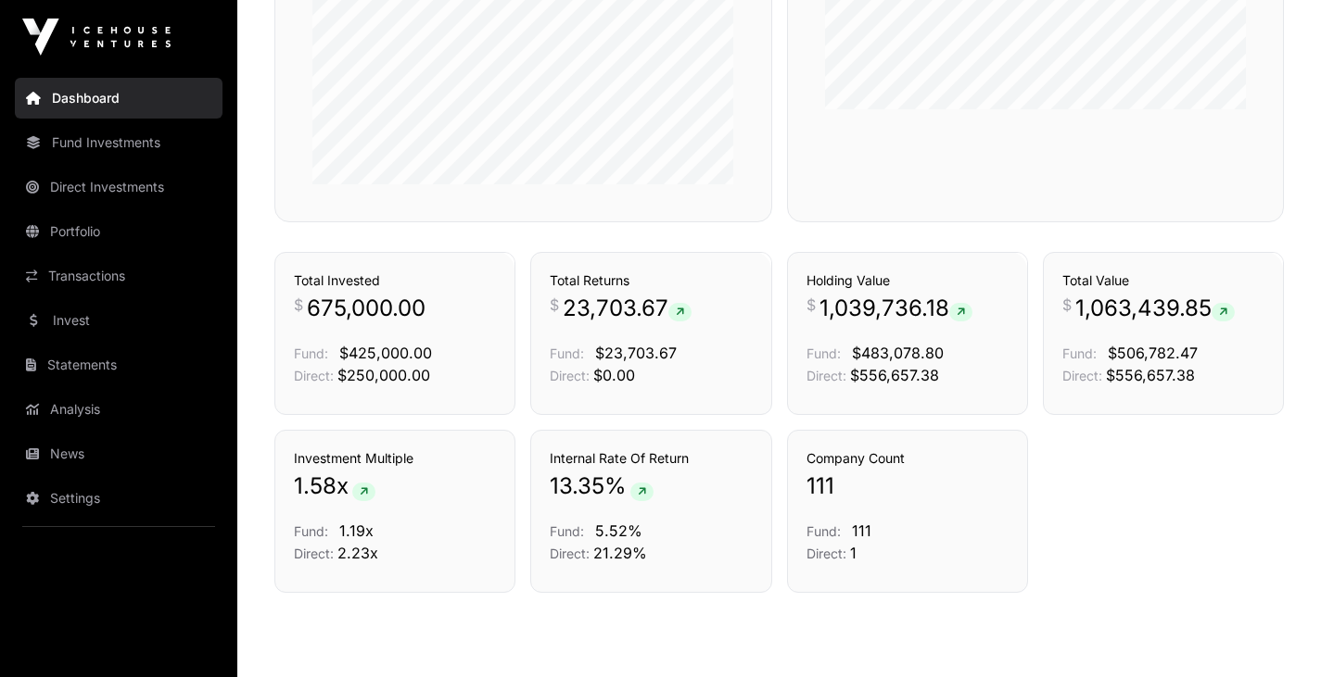
scroll to position [993, 0]
click at [684, 312] on icon at bounding box center [680, 311] width 8 height 11
click at [683, 304] on div "Transactions" at bounding box center [719, 280] width 127 height 56
click at [684, 308] on icon at bounding box center [680, 311] width 8 height 11
click at [700, 281] on link "Transactions" at bounding box center [714, 275] width 77 height 19
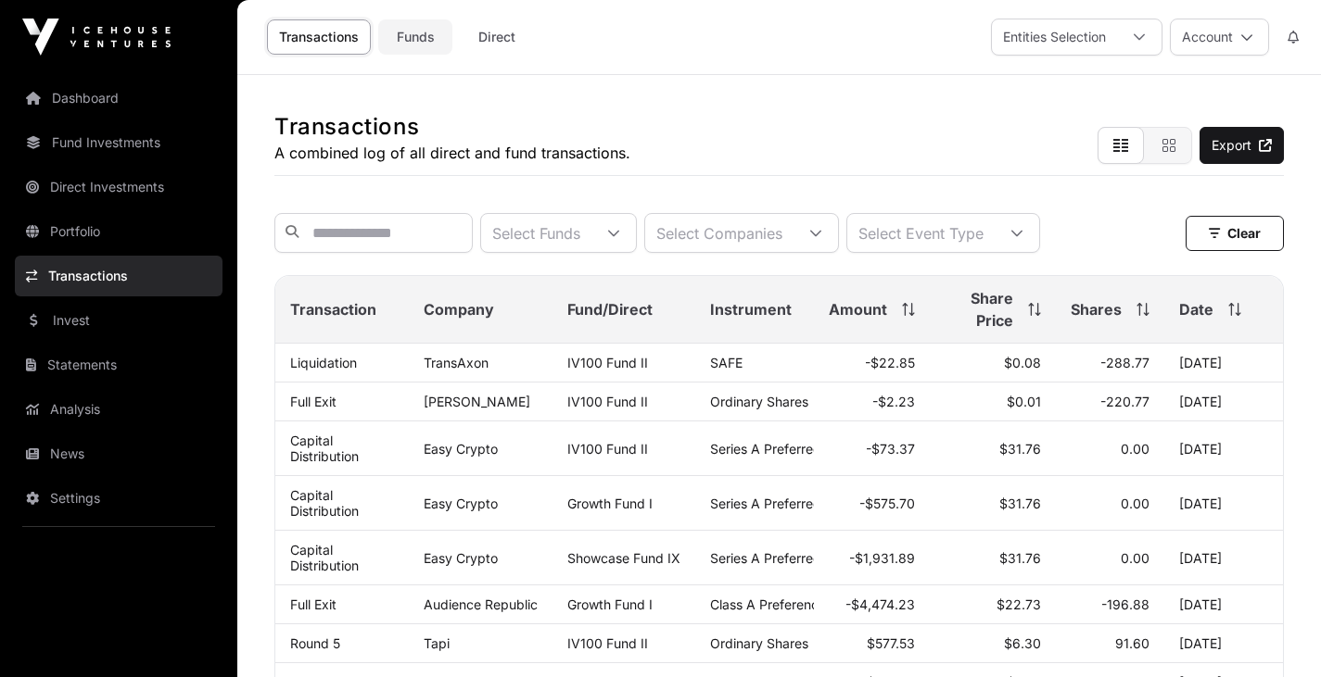
click at [418, 37] on link "Funds" at bounding box center [415, 36] width 74 height 35
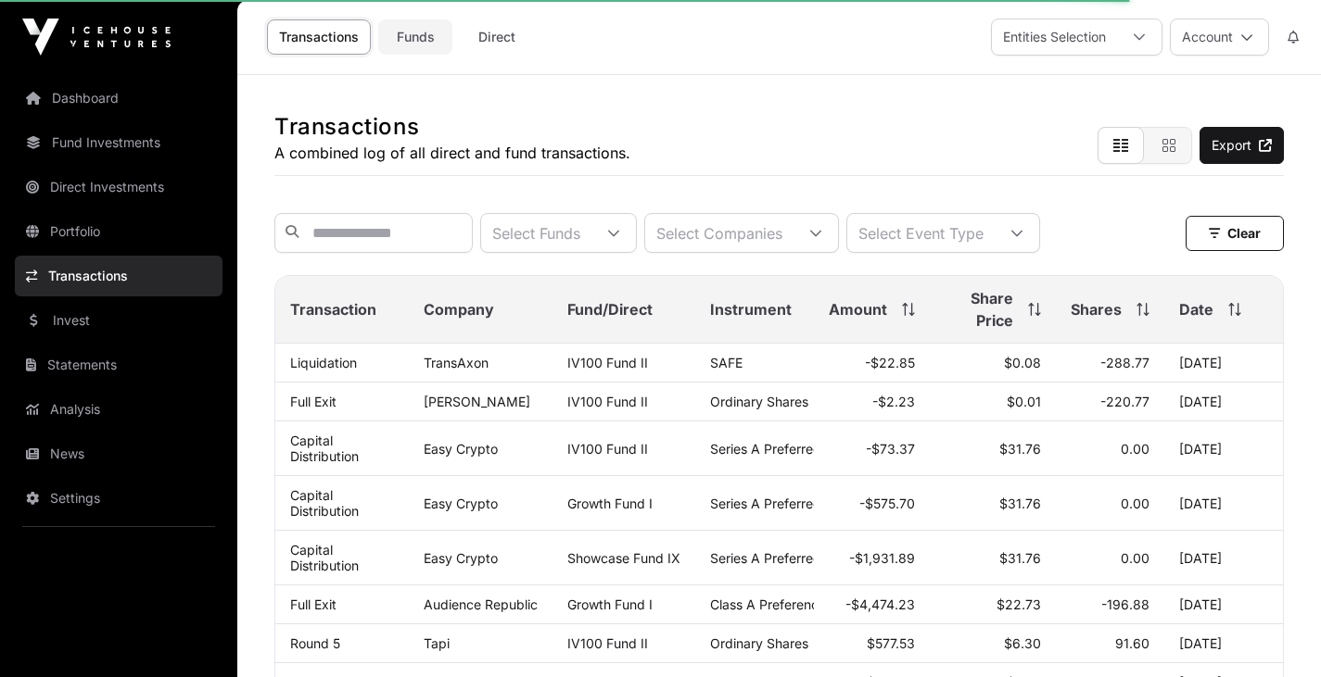
click at [418, 37] on link "Funds" at bounding box center [415, 36] width 74 height 35
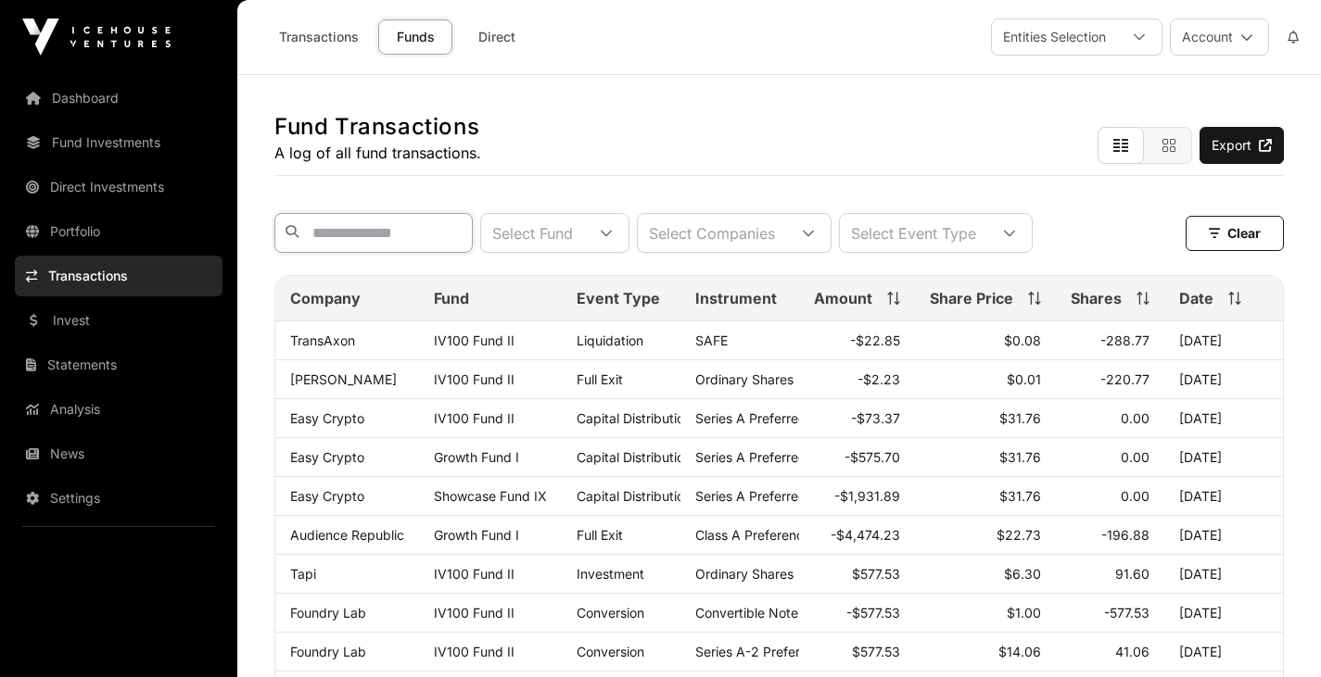
click at [322, 233] on input "text" at bounding box center [373, 233] width 198 height 40
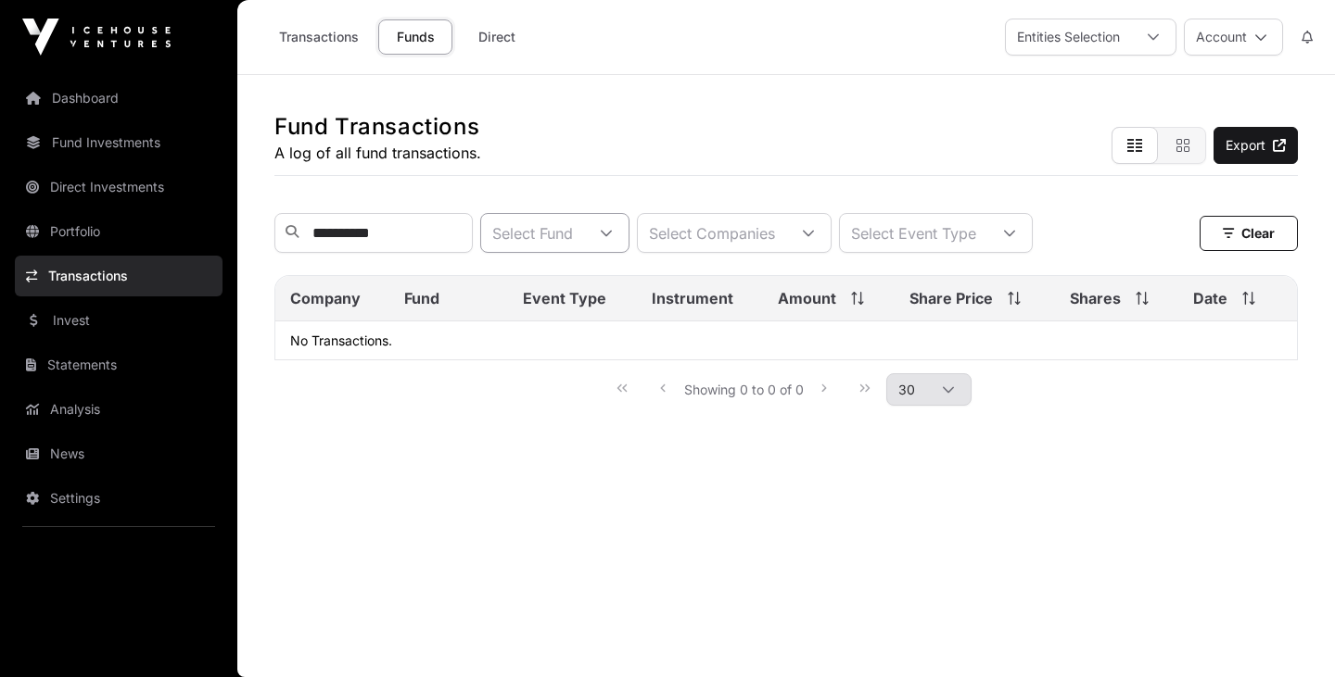
click at [628, 244] on div at bounding box center [606, 233] width 44 height 38
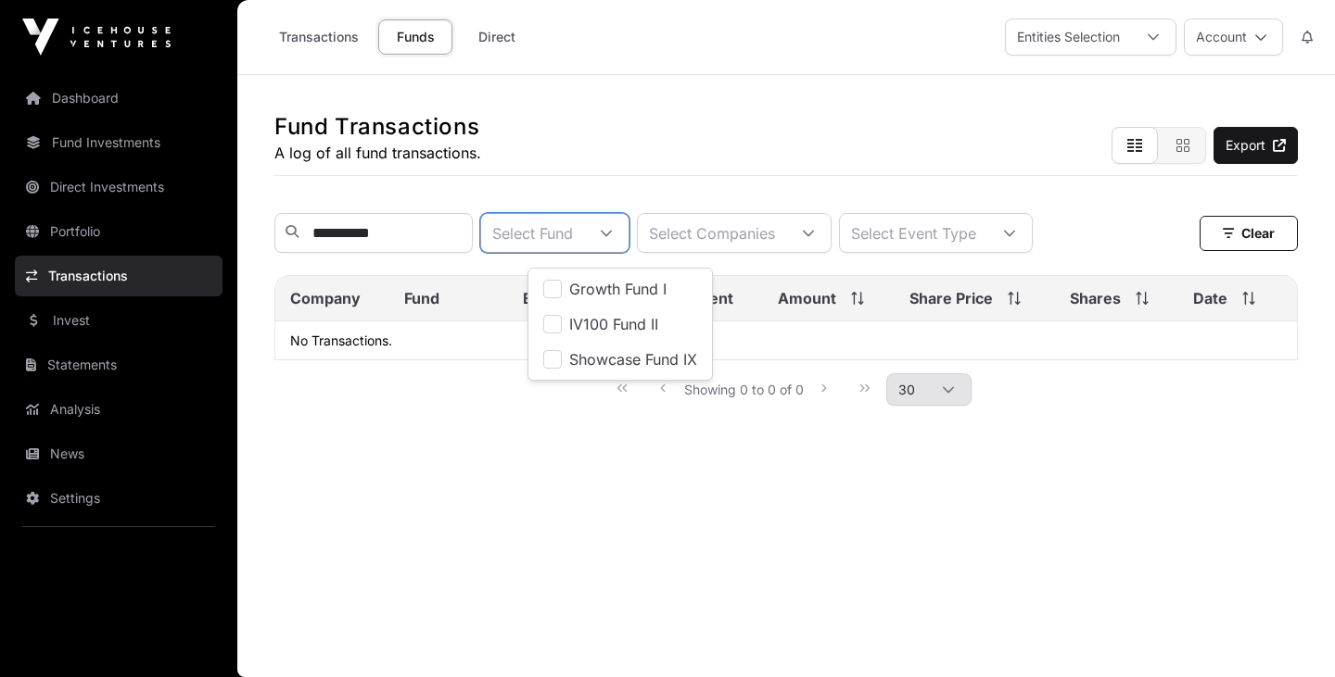
scroll to position [19, 12]
click at [651, 289] on span "Growth Fund I" at bounding box center [617, 289] width 97 height 15
click at [727, 240] on div "Select Companies" at bounding box center [728, 233] width 148 height 38
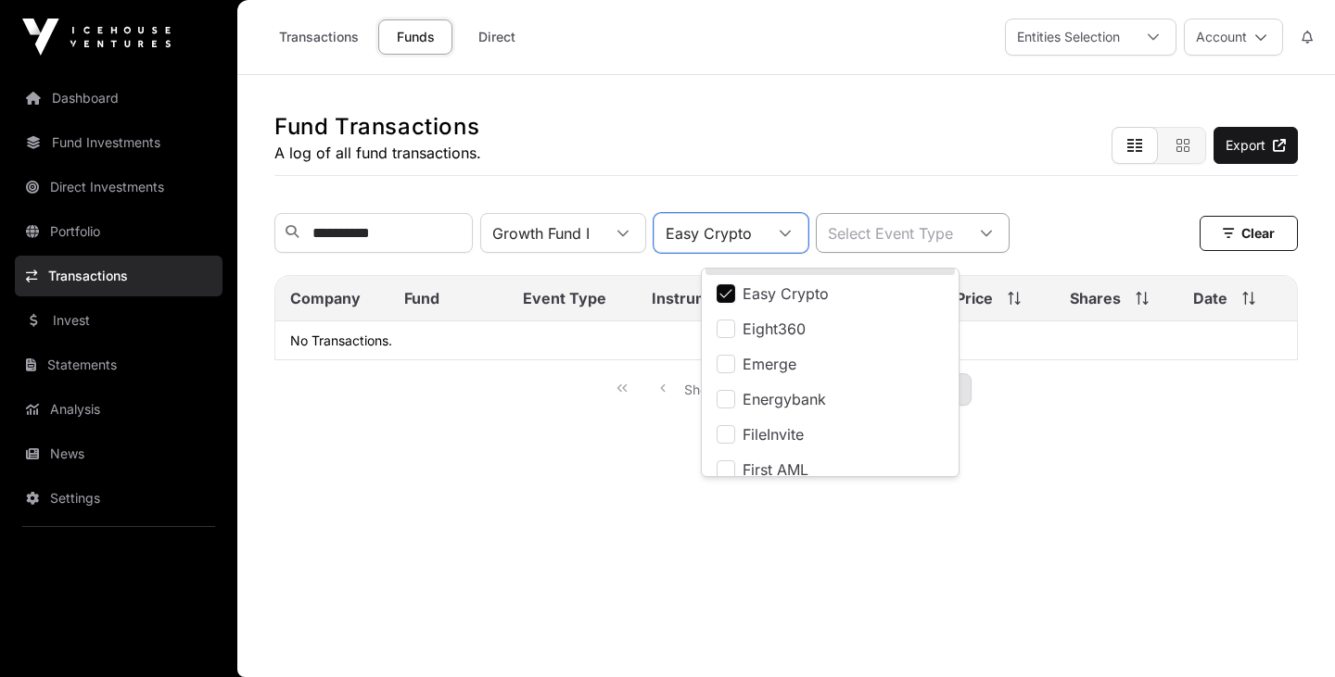
scroll to position [955, 0]
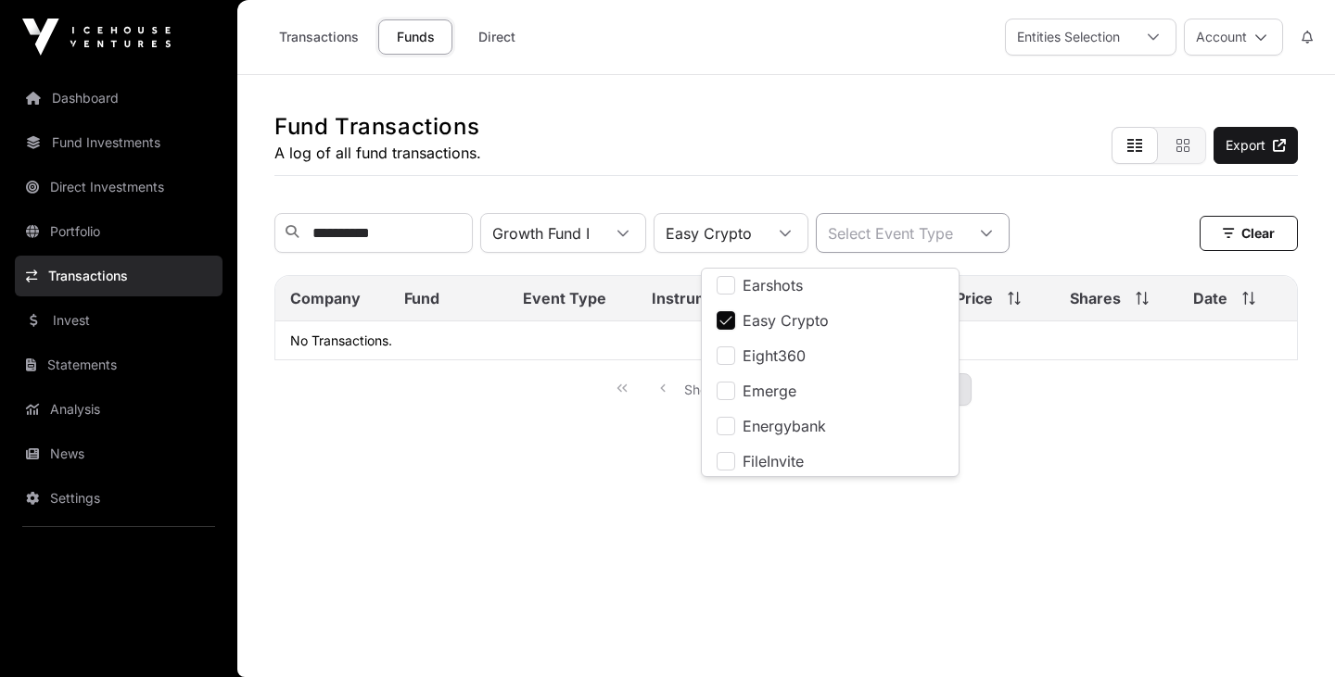
click at [1008, 243] on div at bounding box center [986, 233] width 44 height 38
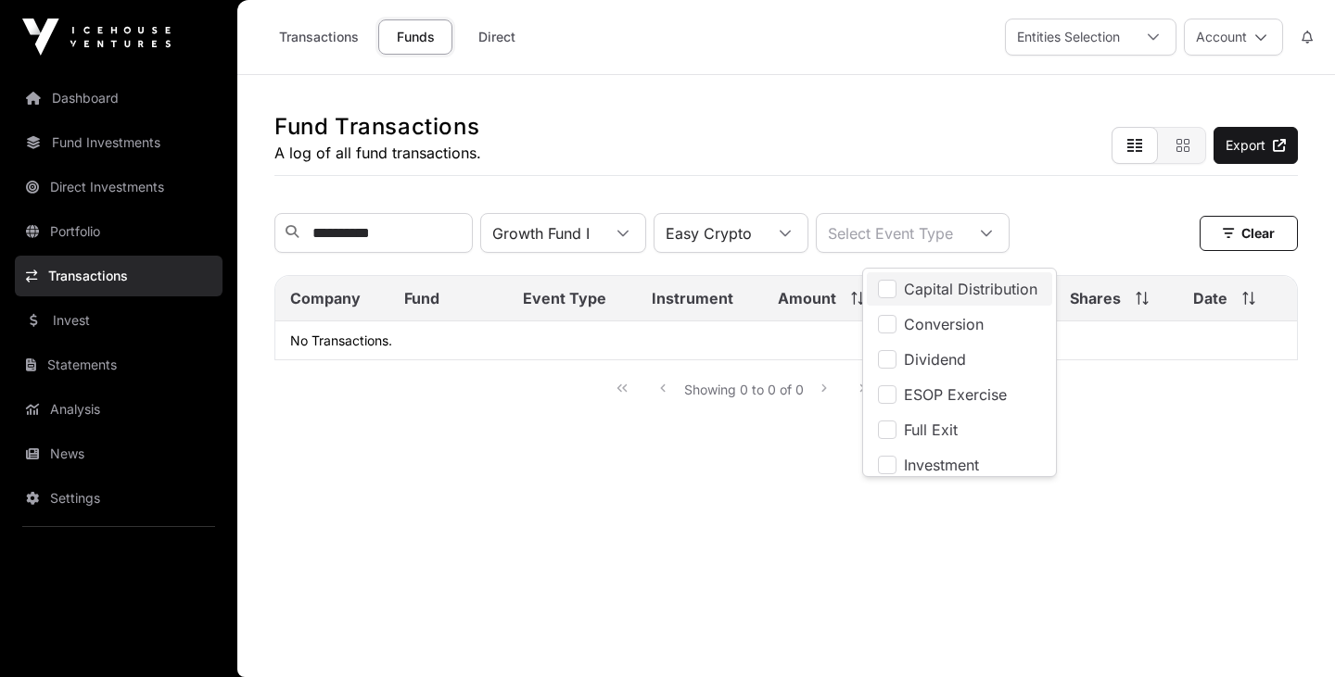
click at [896, 289] on li "Capital Distribution" at bounding box center [959, 288] width 185 height 33
click at [1176, 384] on div "Showing 0 to 0 of 0 30" at bounding box center [785, 389] width 1023 height 57
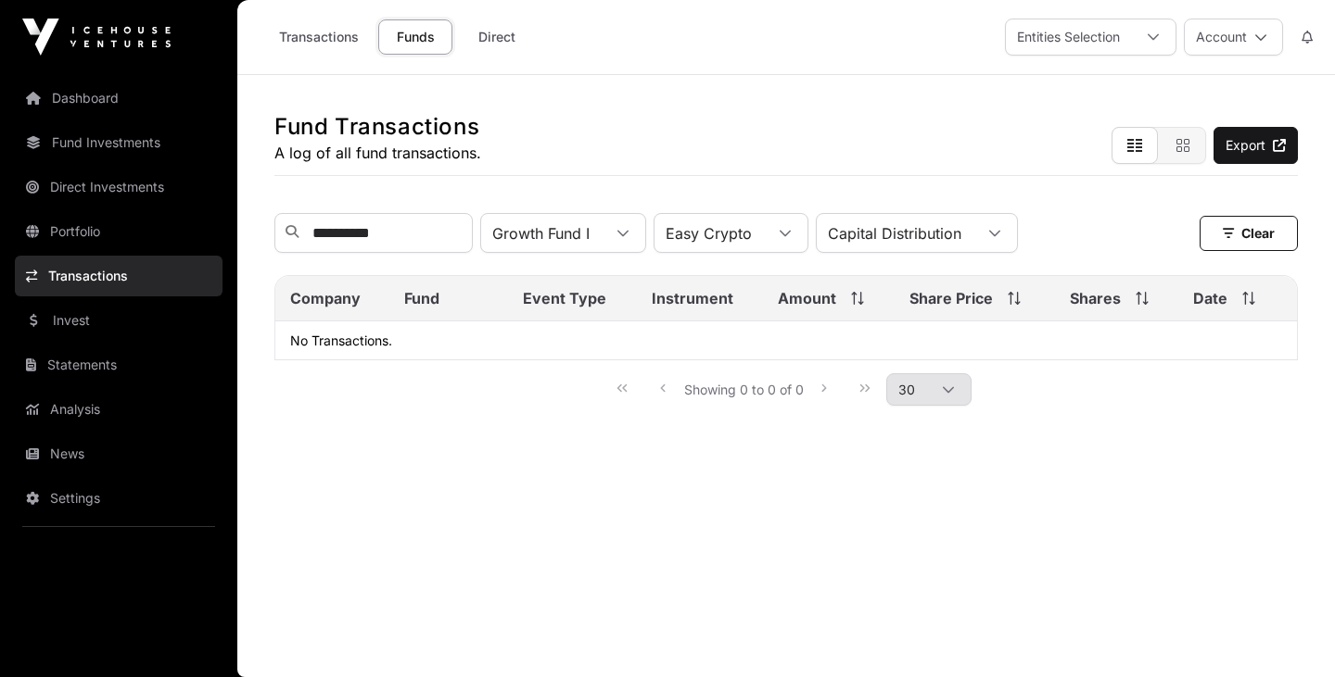
click at [294, 236] on icon at bounding box center [291, 231] width 13 height 13
click at [291, 236] on icon at bounding box center [291, 231] width 13 height 13
click at [395, 235] on input "**********" at bounding box center [373, 233] width 198 height 40
type input "*"
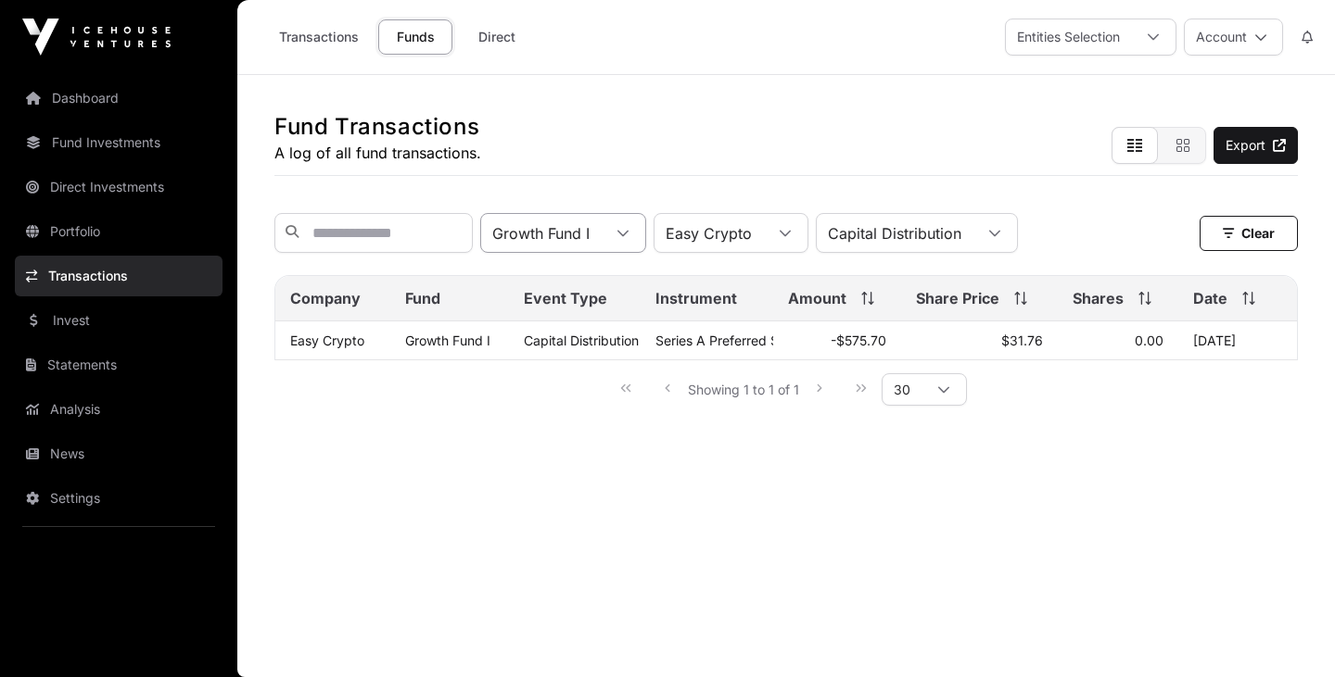
click at [645, 242] on div at bounding box center [623, 233] width 44 height 38
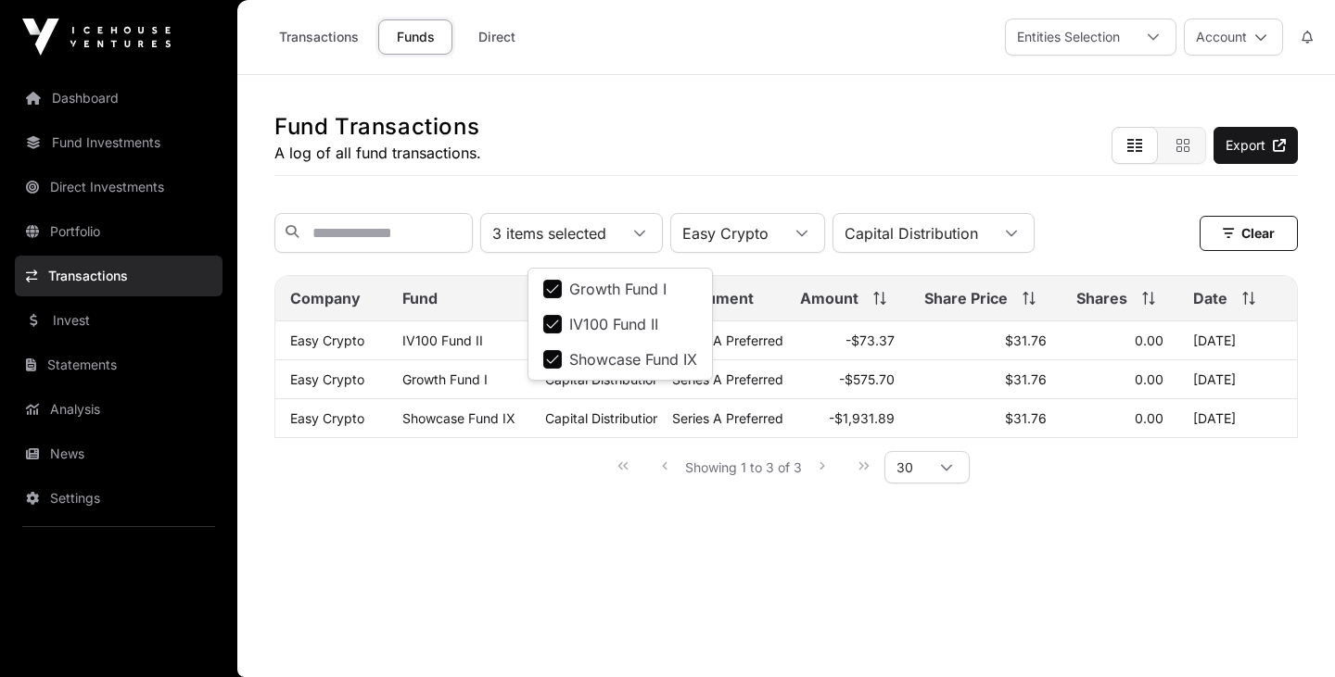
click at [862, 125] on div "Fund Transactions A log of all fund transactions. Export" at bounding box center [785, 125] width 1023 height 101
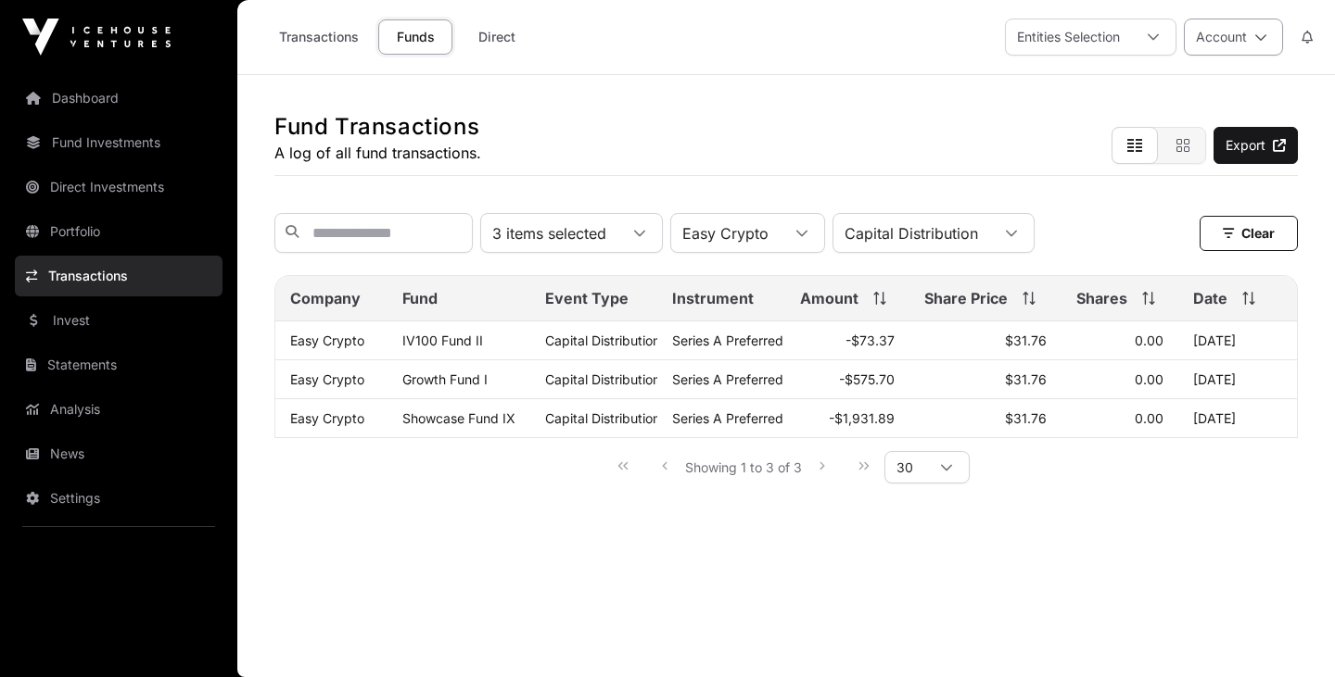
click at [1264, 38] on icon at bounding box center [1260, 37] width 13 height 13
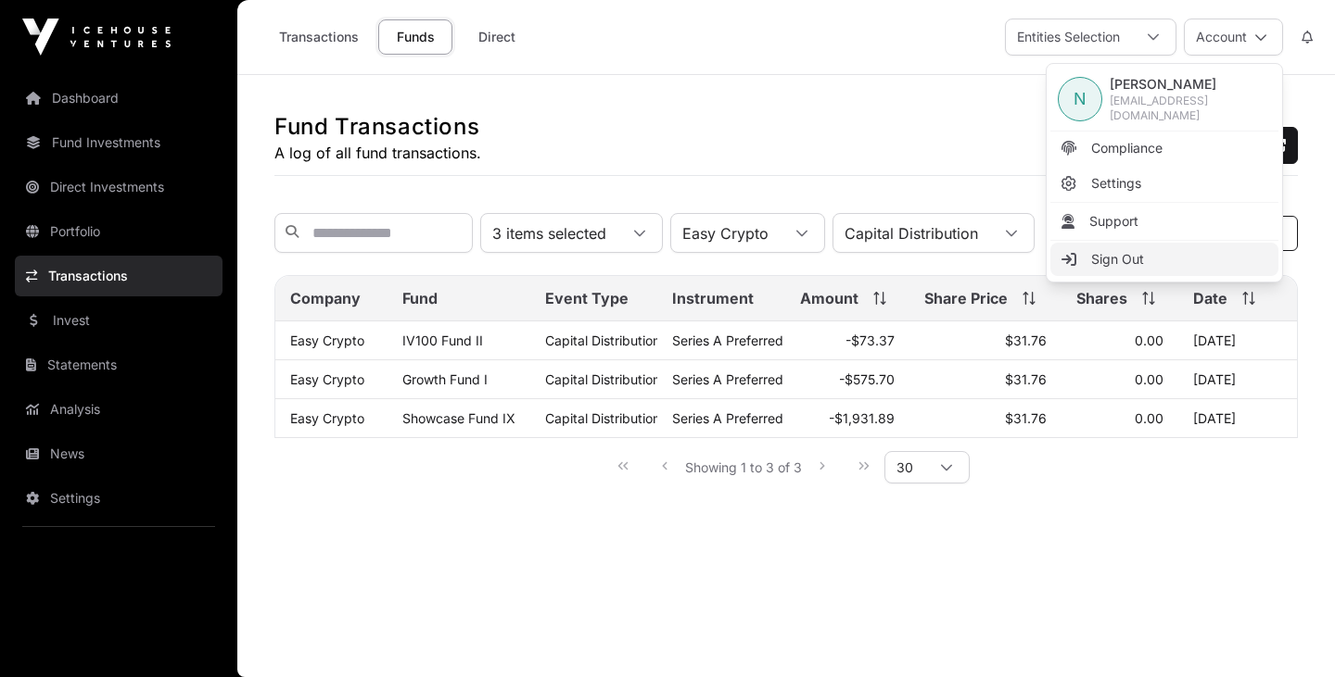
click at [1138, 251] on span "Sign Out" at bounding box center [1117, 259] width 53 height 19
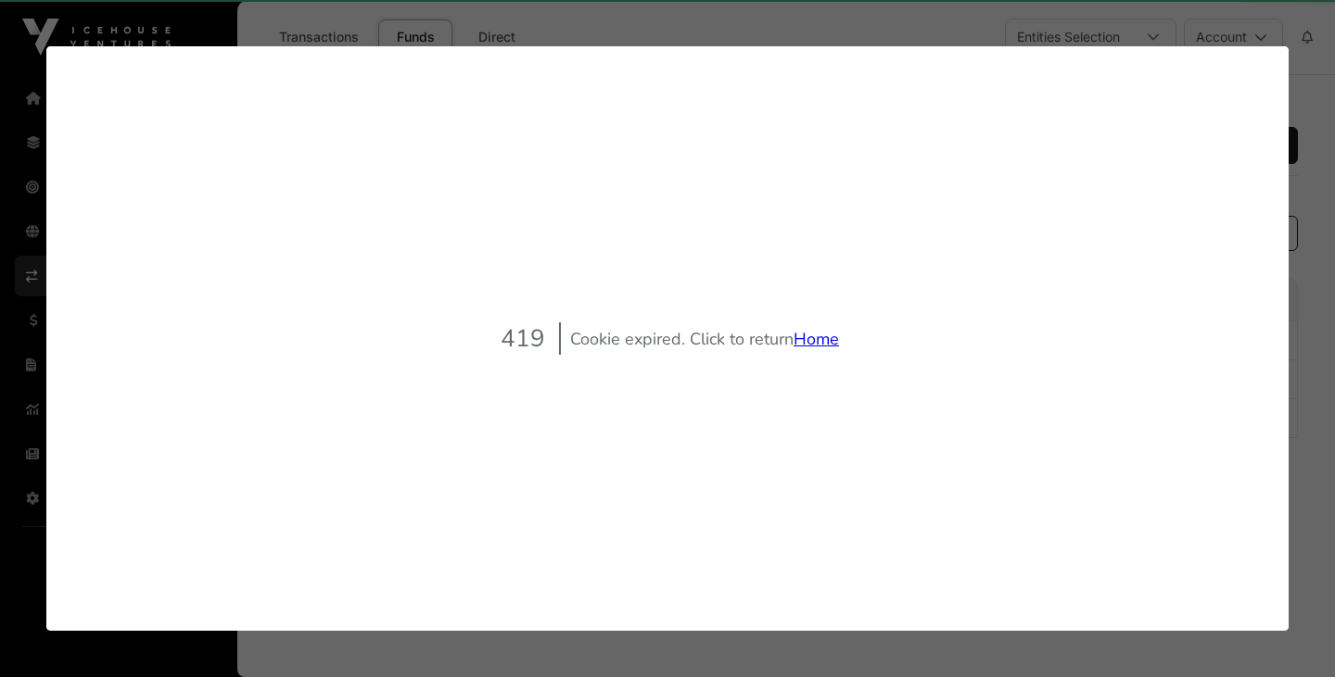
scroll to position [0, 0]
